Goal: Task Accomplishment & Management: Complete application form

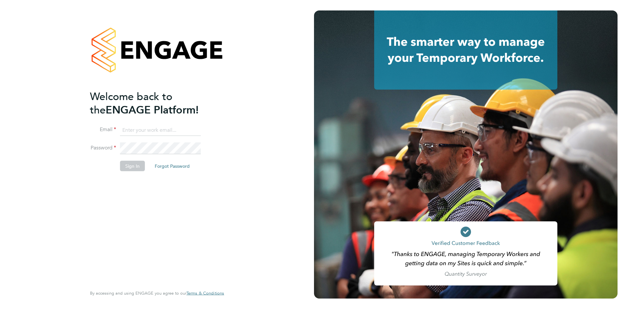
click at [139, 132] on input at bounding box center [160, 130] width 81 height 12
type input "info@cbwstaffingsolutions.com"
click at [130, 168] on button "Sign In" at bounding box center [132, 166] width 25 height 10
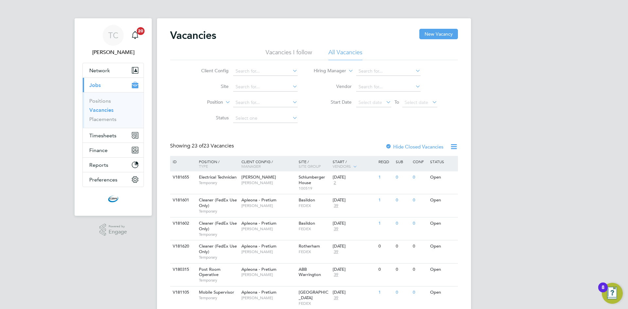
click at [291, 71] on icon at bounding box center [291, 70] width 0 height 9
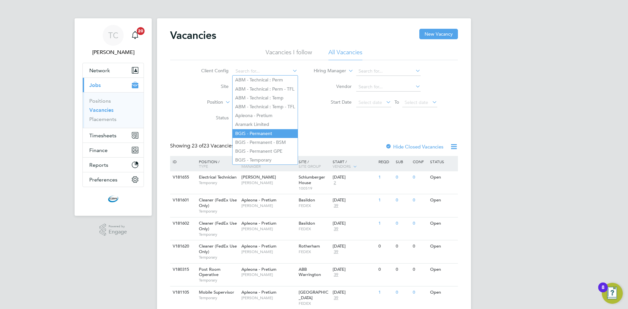
click at [264, 132] on li "BGIS - Permanent" at bounding box center [265, 133] width 65 height 9
type input "BGIS - Permanent"
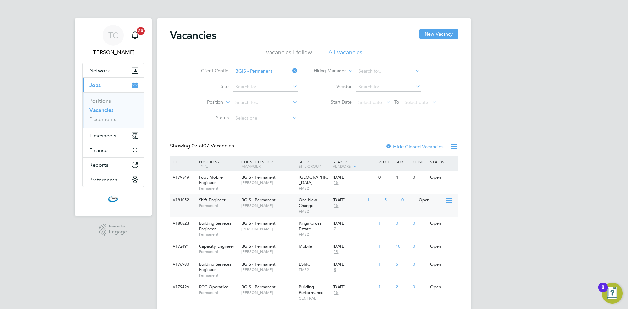
click at [276, 206] on span "[PERSON_NAME]" at bounding box center [268, 205] width 54 height 5
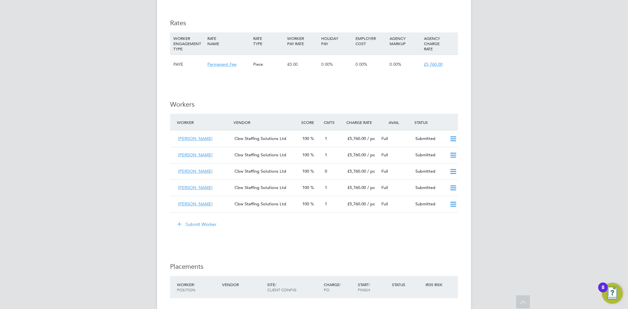
scroll to position [785, 0]
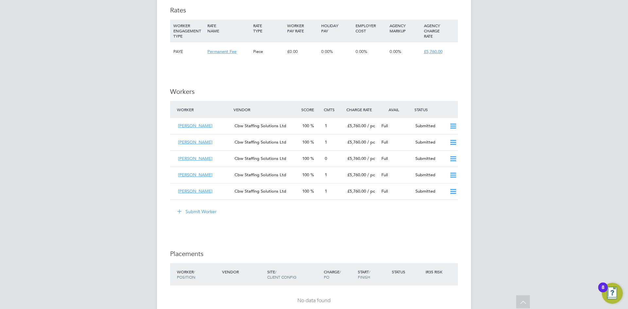
click at [196, 211] on button "Submit Worker" at bounding box center [197, 211] width 49 height 10
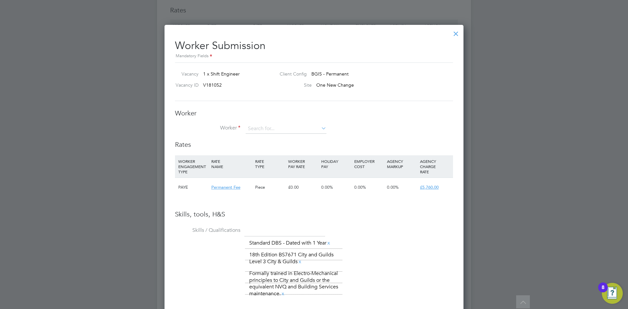
click at [320, 129] on icon at bounding box center [320, 128] width 0 height 9
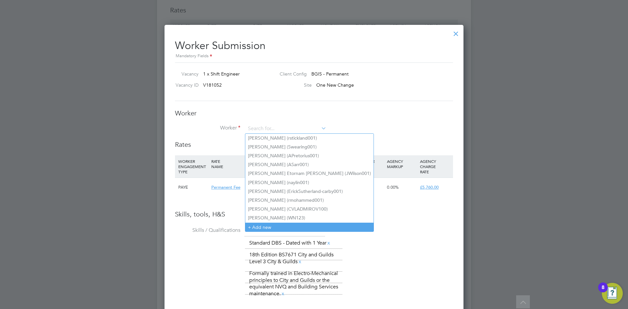
click at [261, 226] on li "+ Add new" at bounding box center [309, 227] width 128 height 9
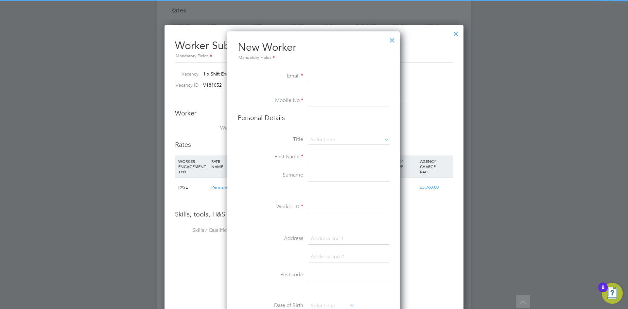
paste input "[EMAIL_ADDRESS][DOMAIN_NAME]"
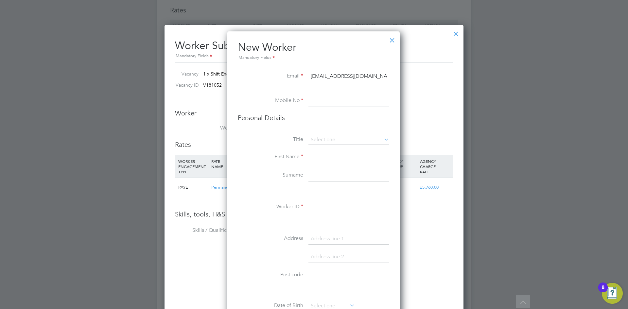
type input "[EMAIL_ADDRESS][DOMAIN_NAME]"
click at [340, 97] on input at bounding box center [349, 101] width 81 height 12
paste input "[EMAIL_ADDRESS][DOMAIN_NAME]"
type input "[EMAIL_ADDRESS][DOMAIN_NAME]"
drag, startPoint x: 387, startPoint y: 103, endPoint x: 295, endPoint y: 107, distance: 92.0
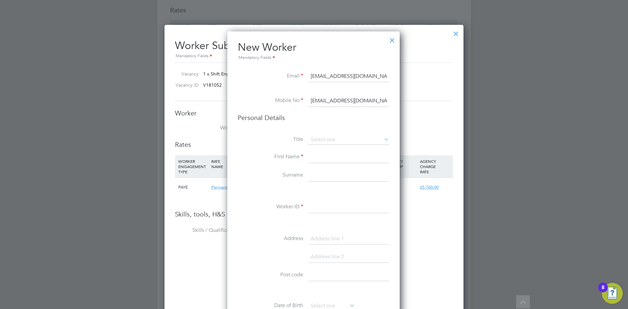
click at [295, 107] on li "Mobile No [EMAIL_ADDRESS][DOMAIN_NAME]" at bounding box center [313, 104] width 151 height 18
paste input "07442909195"
type input "07442909195"
click at [327, 154] on input at bounding box center [349, 157] width 81 height 12
paste input "[PERSON_NAME], [PERSON_NAME]"
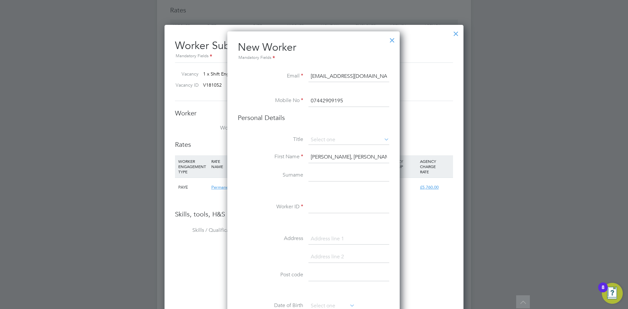
click at [328, 158] on input "[PERSON_NAME], [PERSON_NAME]" at bounding box center [349, 157] width 81 height 12
type input "[PERSON_NAME]"
click at [327, 177] on input at bounding box center [349, 176] width 81 height 12
paste input "[PERSON_NAME]"
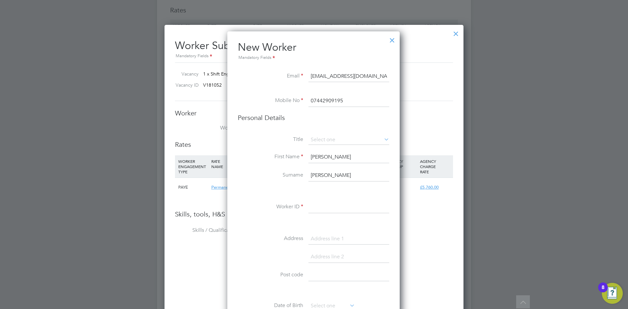
type input "[PERSON_NAME]"
click at [323, 206] on input at bounding box center [349, 208] width 81 height 12
paste input "[PERSON_NAME]"
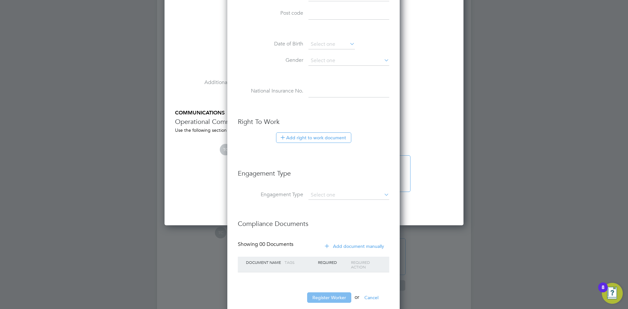
type input "LDegracia001"
click at [336, 298] on button "Register Worker" at bounding box center [329, 297] width 44 height 10
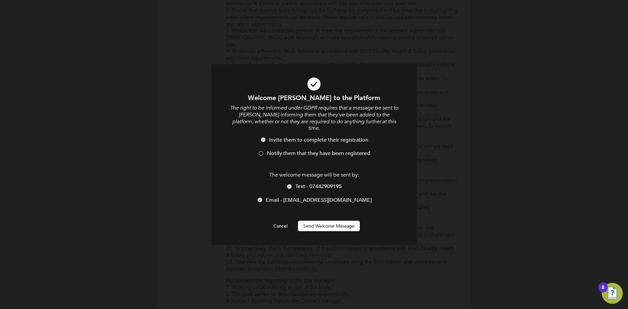
click at [263, 154] on div at bounding box center [261, 154] width 7 height 7
click at [290, 187] on div at bounding box center [289, 187] width 7 height 7
click at [325, 223] on button "Send Welcome Message" at bounding box center [329, 226] width 62 height 10
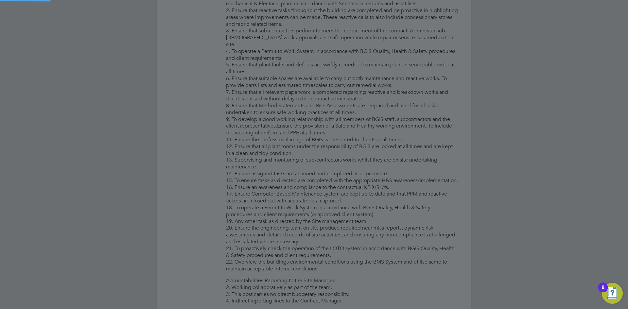
type input "[PERSON_NAME] [PERSON_NAME] (LDegracia001)"
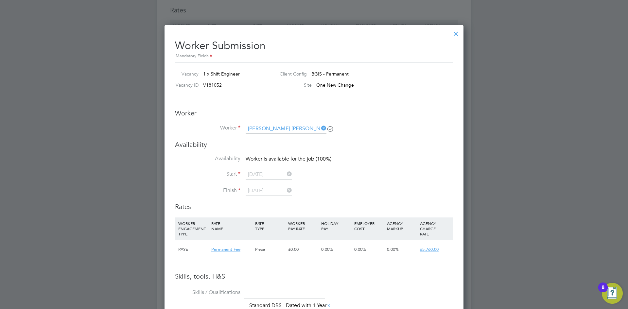
click at [455, 38] on div at bounding box center [456, 32] width 12 height 12
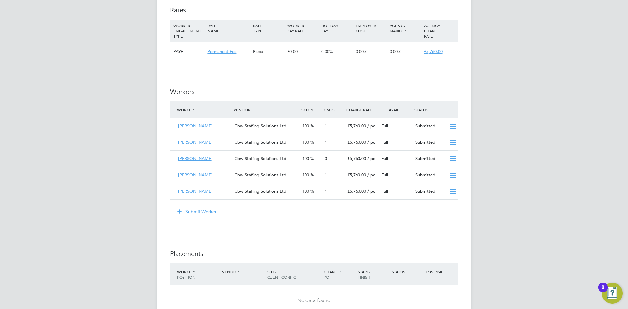
click at [209, 211] on button "Submit Worker" at bounding box center [197, 211] width 49 height 10
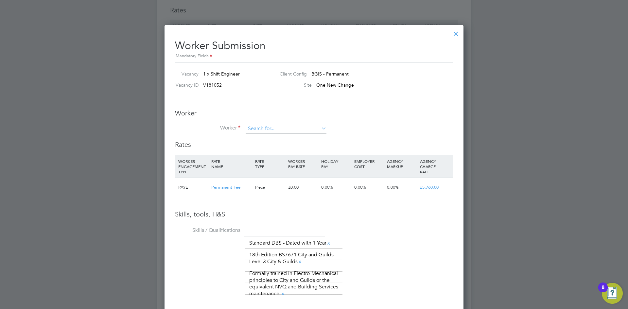
click at [292, 127] on input at bounding box center [286, 129] width 81 height 10
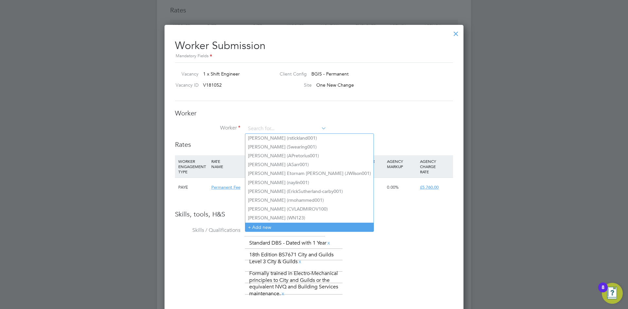
click at [278, 226] on li "+ Add new" at bounding box center [309, 227] width 128 height 9
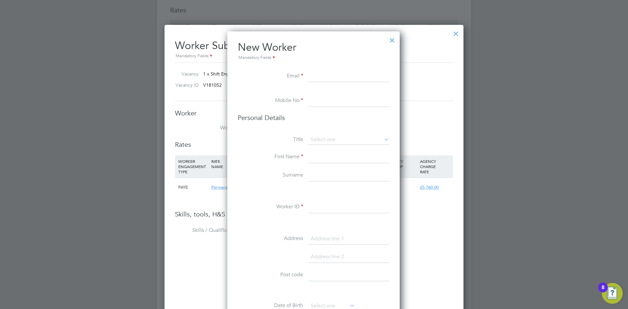
click at [396, 40] on div at bounding box center [392, 39] width 12 height 12
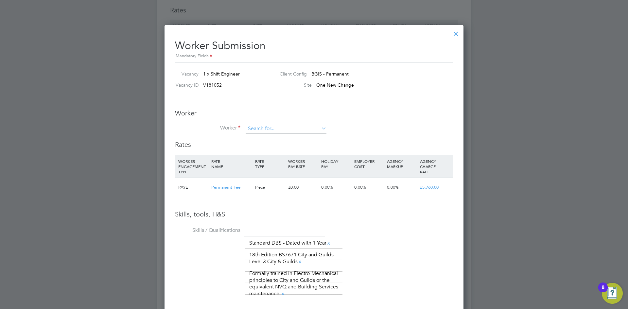
click at [285, 131] on input at bounding box center [286, 129] width 81 height 10
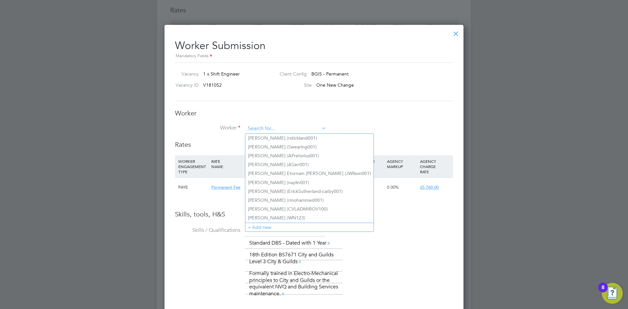
paste input "[PERSON_NAME]"
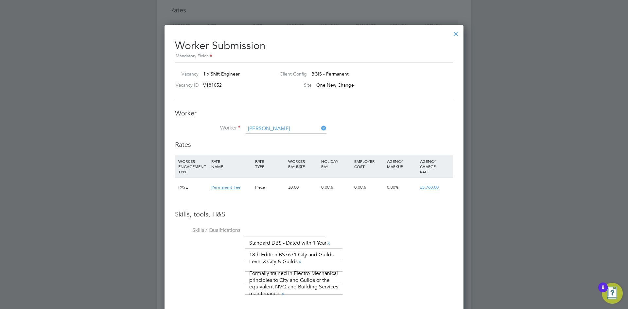
click at [286, 139] on b "[PERSON_NAME]" at bounding box center [305, 138] width 38 height 6
type input "[PERSON_NAME] [PERSON_NAME] (LDegracia001)"
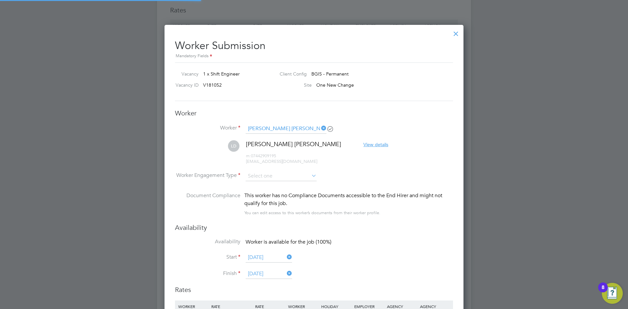
scroll to position [3, 3]
click at [280, 173] on input at bounding box center [281, 176] width 71 height 10
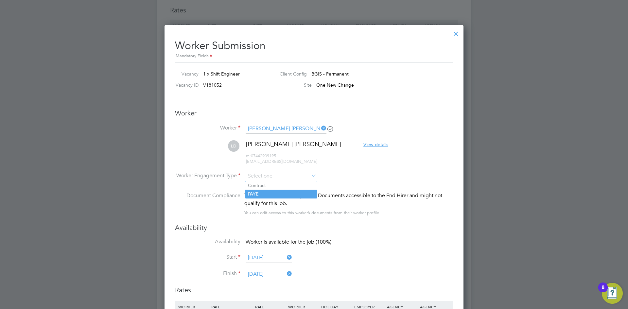
click at [271, 193] on li "PAYE" at bounding box center [281, 194] width 72 height 9
type input "PAYE"
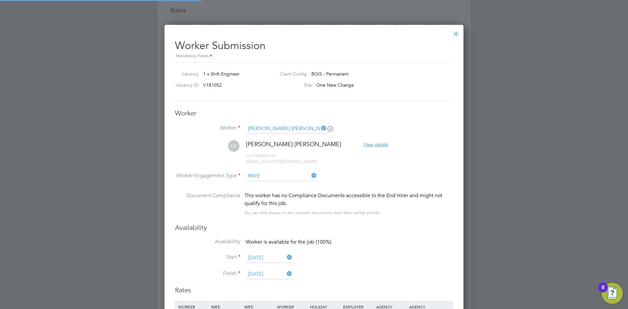
scroll to position [625, 299]
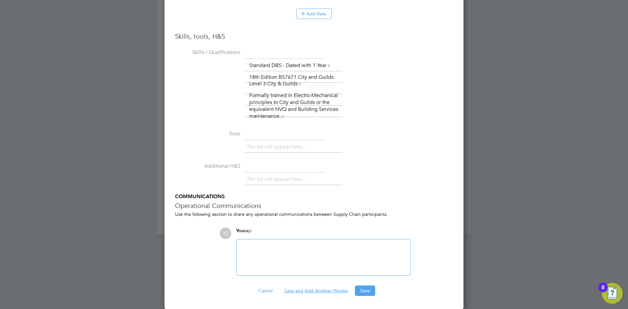
click at [314, 291] on button "Save and Add Another Worker" at bounding box center [316, 291] width 75 height 10
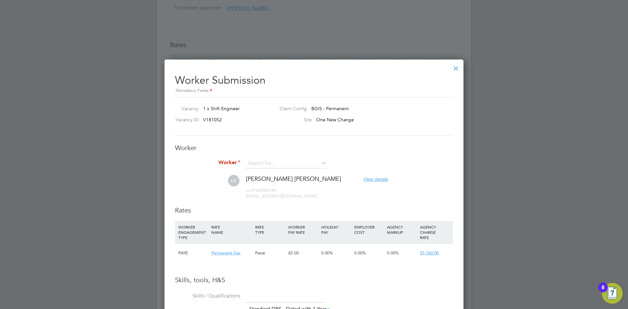
click at [455, 69] on div at bounding box center [456, 67] width 12 height 12
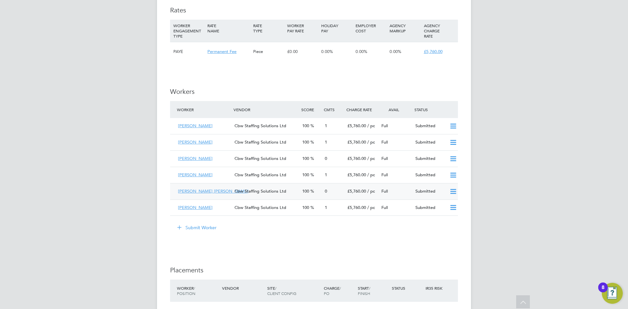
click at [252, 191] on span "Cbw Staffing Solutions Ltd" at bounding box center [261, 191] width 52 height 6
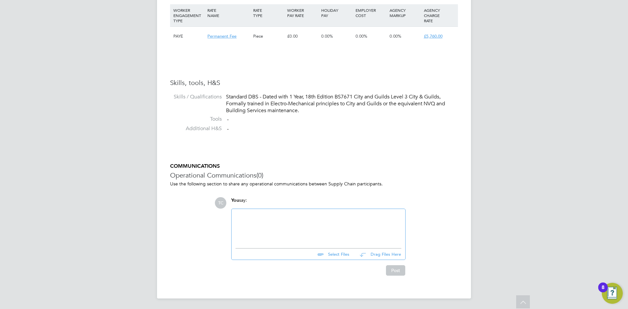
click at [337, 255] on input "file" at bounding box center [352, 253] width 98 height 9
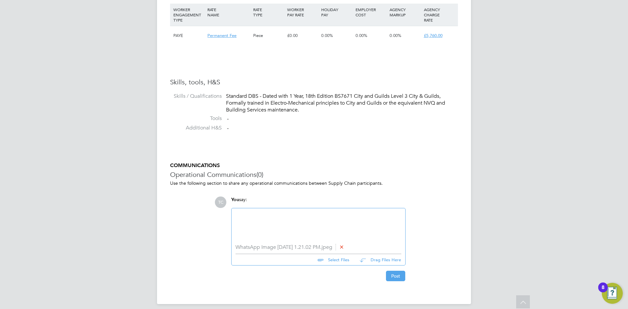
click at [335, 261] on input "file" at bounding box center [352, 258] width 98 height 9
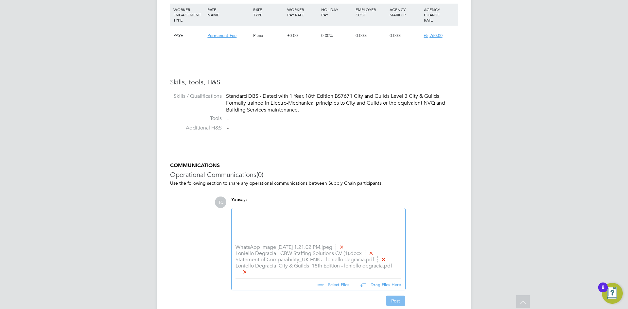
click at [394, 301] on button "Post" at bounding box center [395, 301] width 19 height 10
